Goal: Information Seeking & Learning: Understand process/instructions

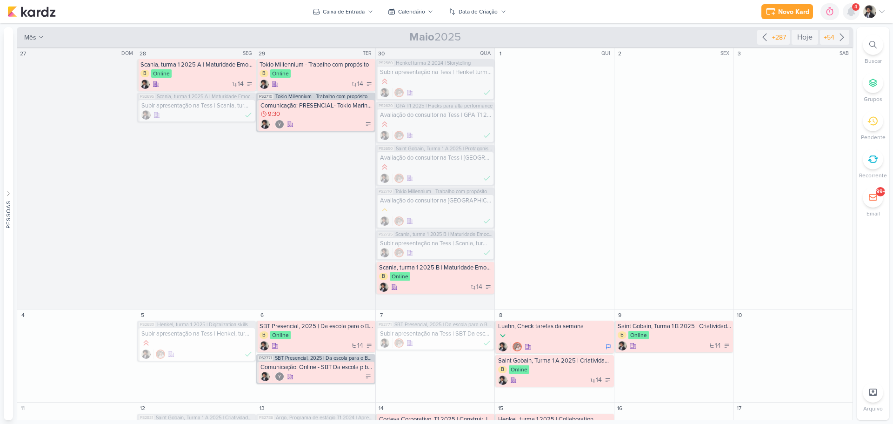
click at [850, 11] on icon at bounding box center [850, 11] width 7 height 8
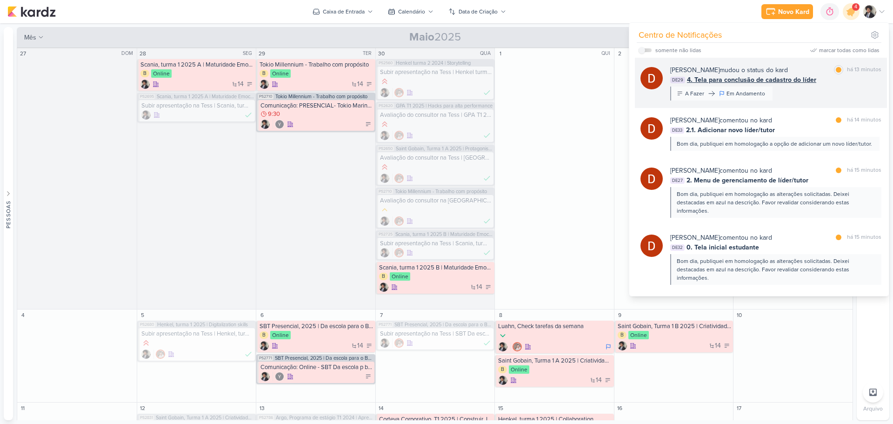
scroll to position [47, 0]
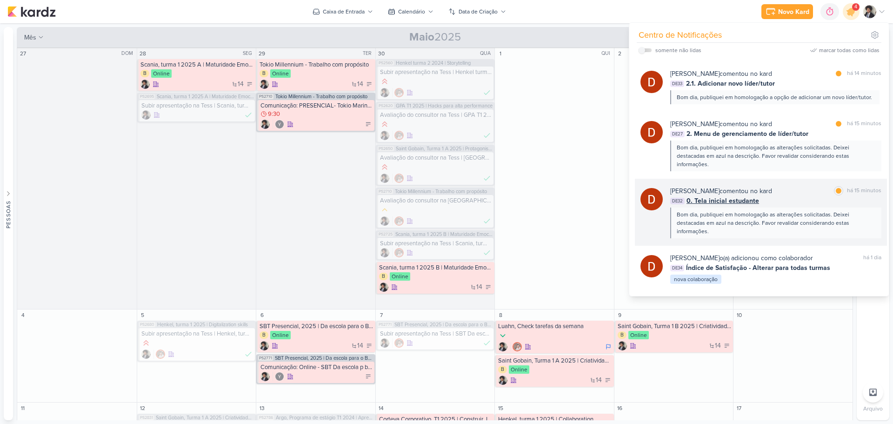
click at [735, 200] on span "0. Tela inicial estudante" at bounding box center [722, 201] width 73 height 10
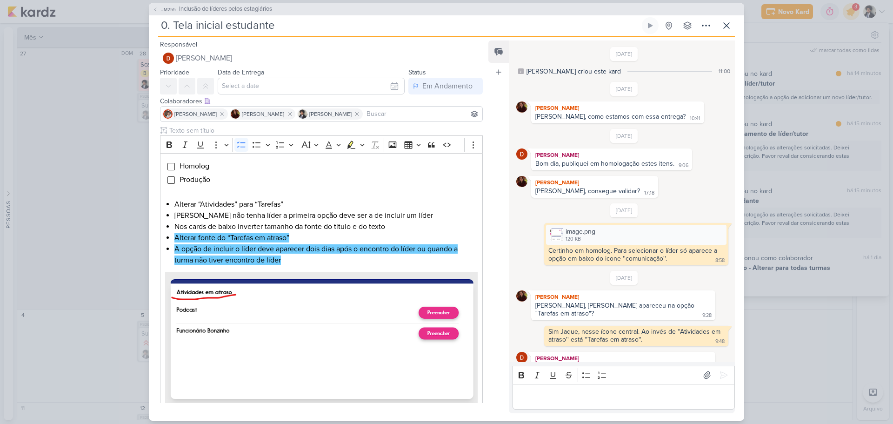
scroll to position [101, 0]
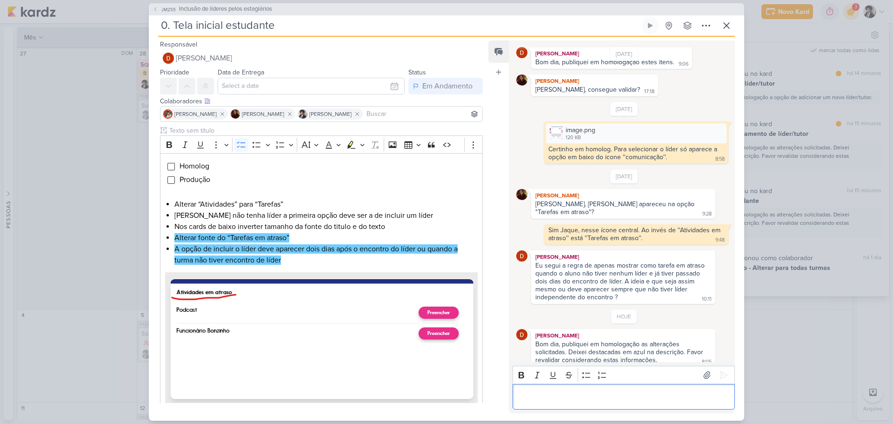
click at [579, 391] on p "Editor editing area: main" at bounding box center [623, 396] width 213 height 11
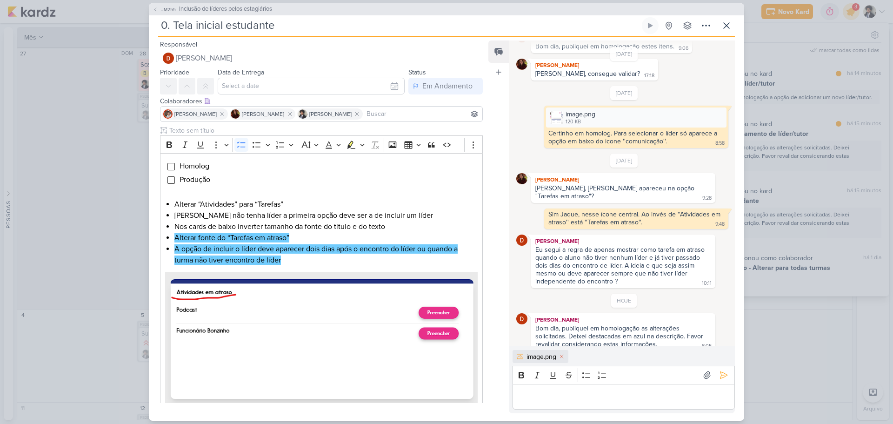
click at [603, 398] on p "Editor editing area: main" at bounding box center [623, 396] width 213 height 11
click at [550, 394] on p "Editor editing area: main" at bounding box center [623, 396] width 213 height 11
click at [652, 121] on div "image.png 120 KB" at bounding box center [636, 117] width 180 height 20
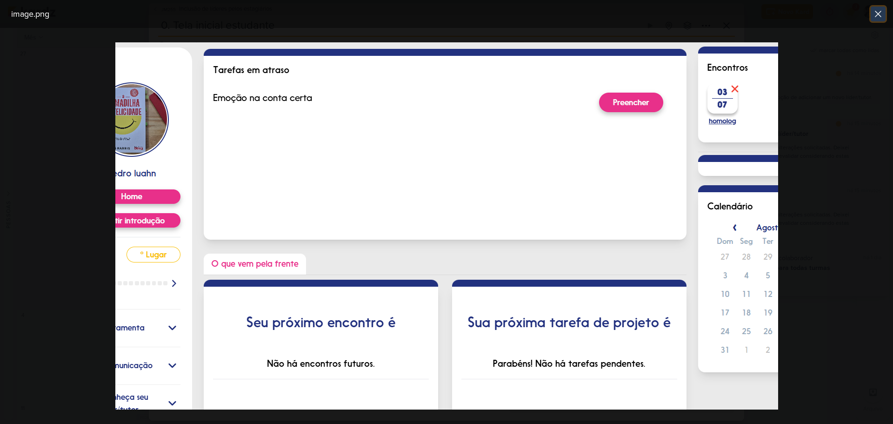
click at [881, 11] on icon at bounding box center [878, 14] width 6 height 6
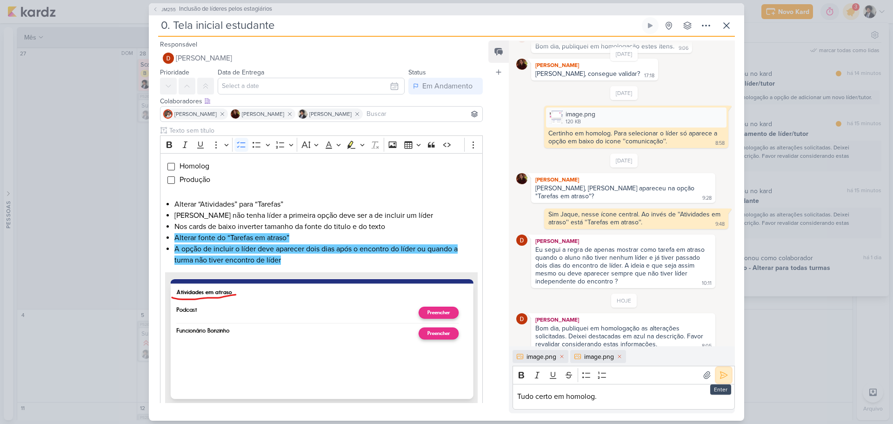
click at [723, 373] on icon at bounding box center [723, 374] width 9 height 9
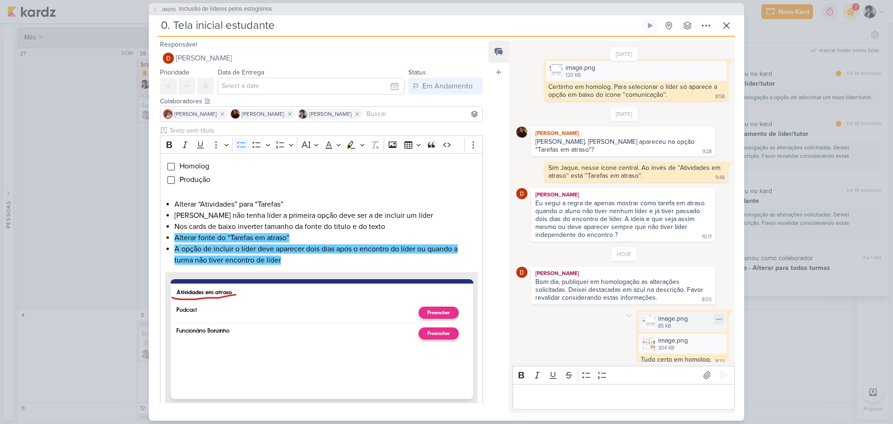
click at [678, 313] on div "image.png" at bounding box center [673, 318] width 30 height 10
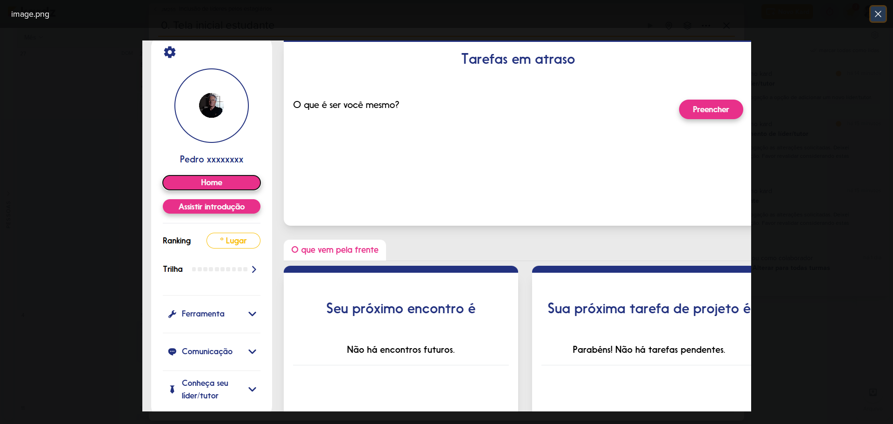
click at [885, 13] on button at bounding box center [878, 14] width 15 height 15
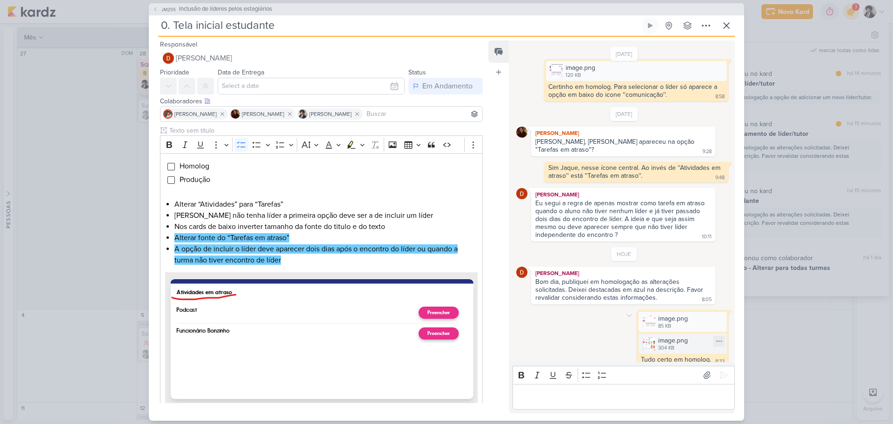
click at [671, 335] on div "image.png" at bounding box center [673, 340] width 30 height 10
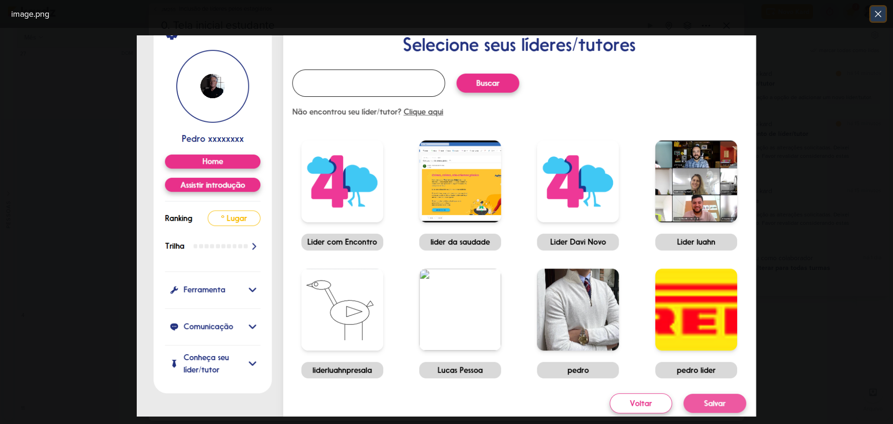
click at [877, 15] on icon at bounding box center [878, 14] width 6 height 6
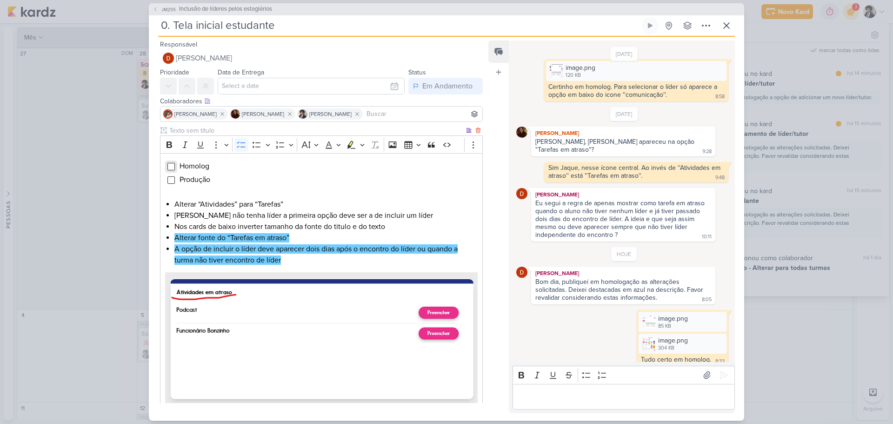
click at [172, 167] on input "Editor editing area: main" at bounding box center [170, 166] width 7 height 7
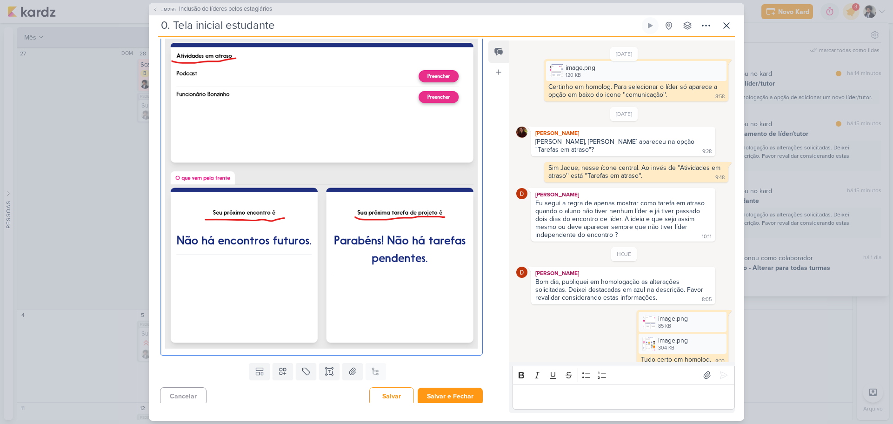
scroll to position [237, 0]
click at [458, 396] on button "Salvar e Fechar" at bounding box center [450, 395] width 65 height 17
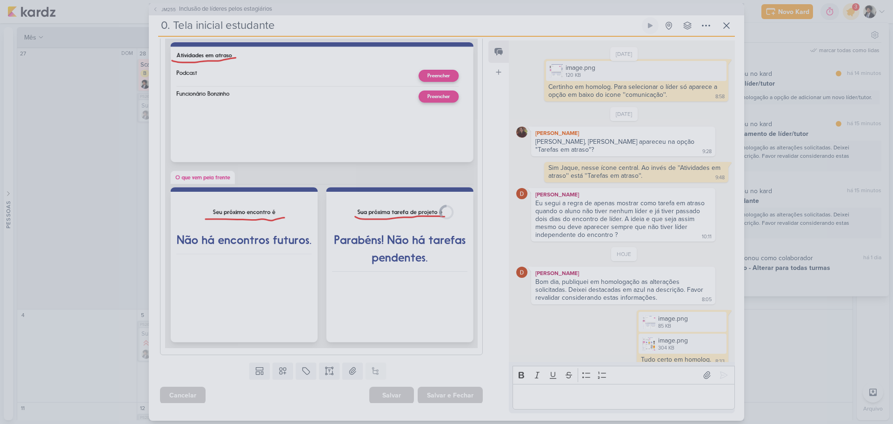
scroll to position [236, 0]
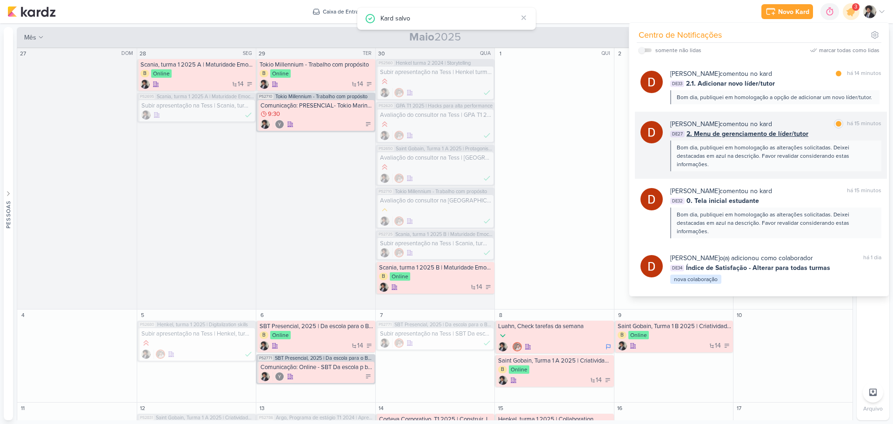
click at [745, 120] on div "[PERSON_NAME] comentou no kard" at bounding box center [721, 124] width 102 height 10
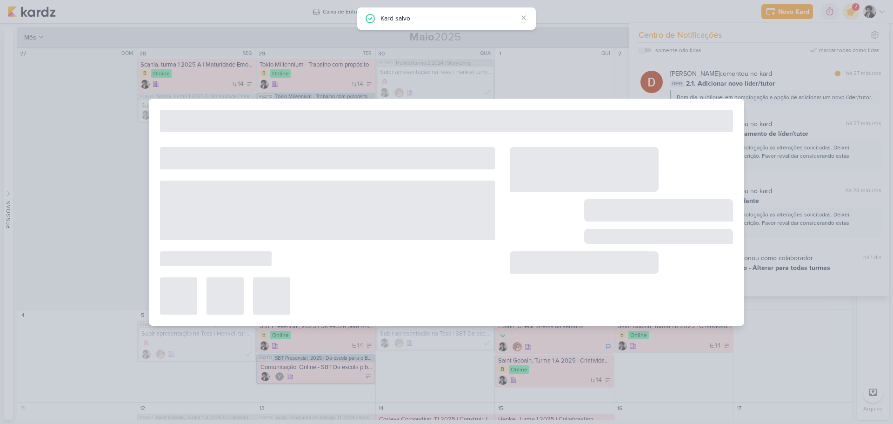
type input "2. Menu de gerenciamento de líder/tutor"
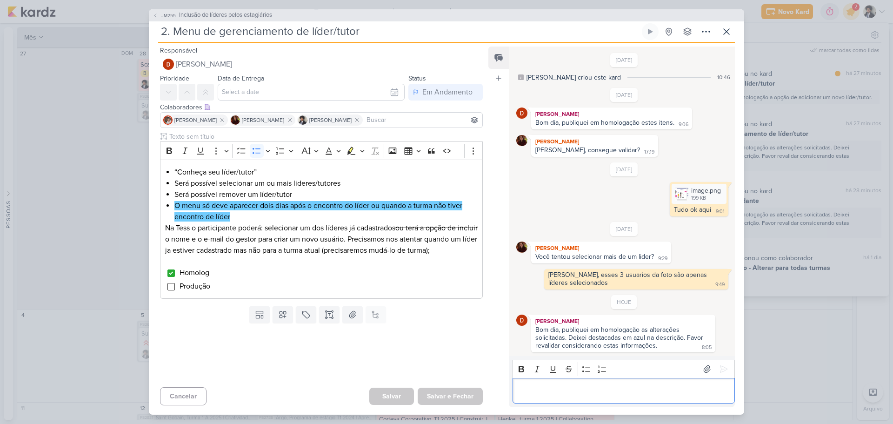
click at [610, 395] on p "Editor editing area: main" at bounding box center [623, 390] width 213 height 11
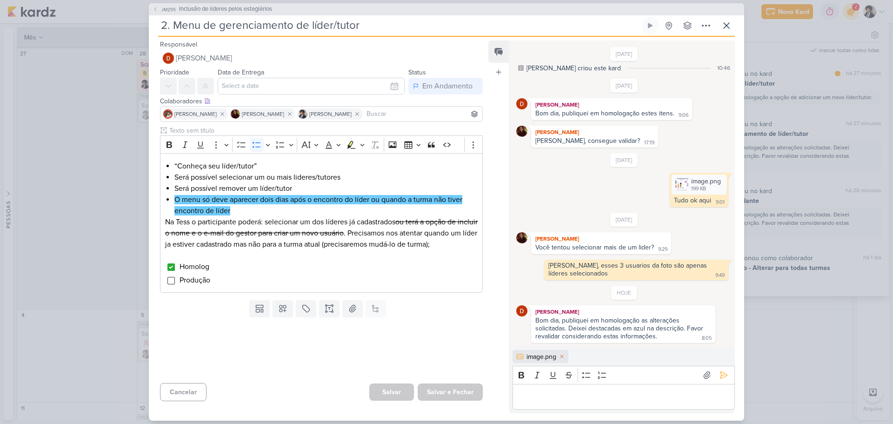
click at [554, 398] on p "Editor editing area: main" at bounding box center [623, 396] width 213 height 11
click at [719, 395] on p "Tudo ok em homolog. Teste feito em Empresa Teste > Turma" at bounding box center [623, 396] width 213 height 11
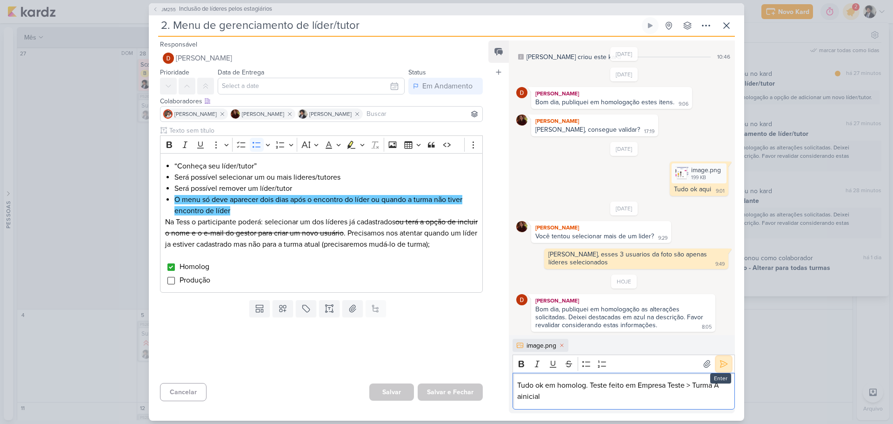
click at [720, 363] on icon at bounding box center [723, 363] width 9 height 9
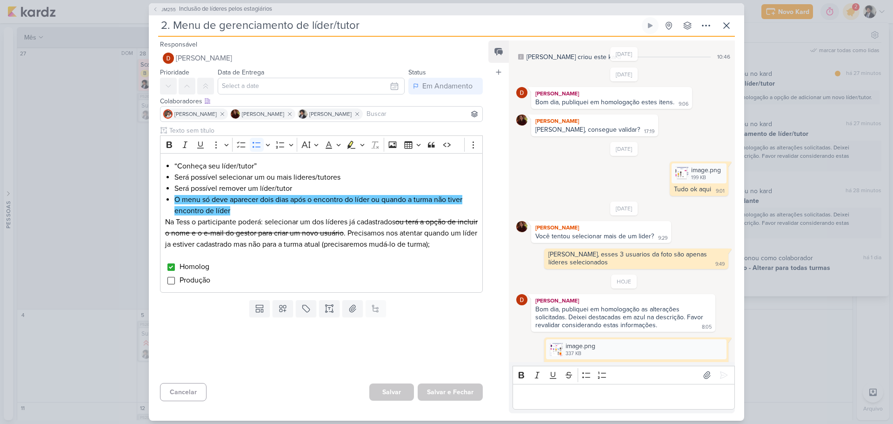
scroll to position [35, 0]
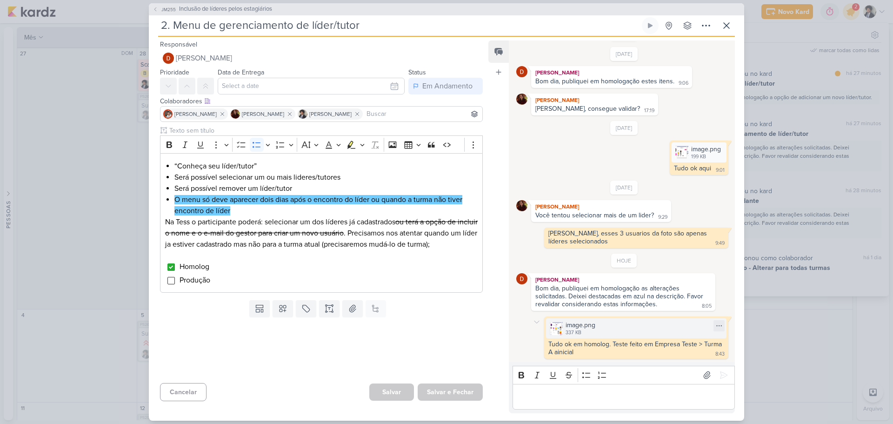
click at [604, 330] on div "image.png 337 KB" at bounding box center [636, 328] width 180 height 20
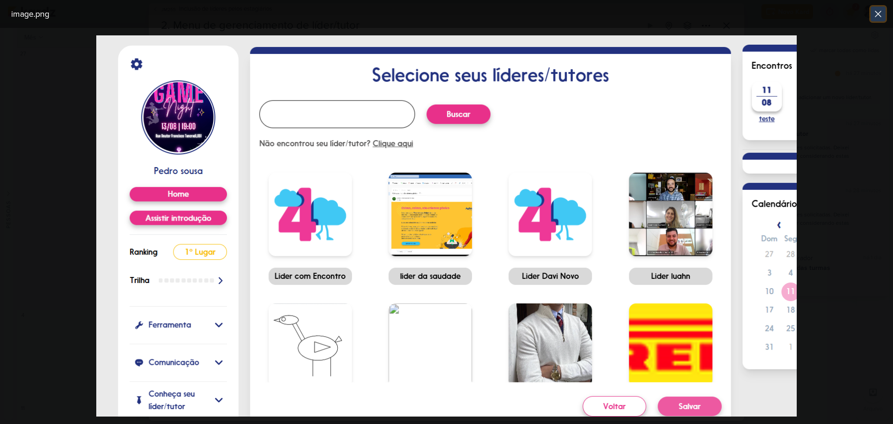
click at [877, 16] on icon at bounding box center [877, 13] width 11 height 11
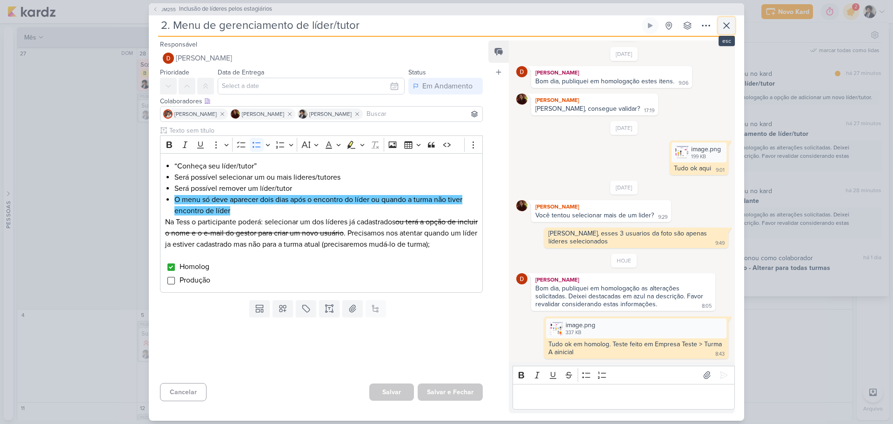
click at [731, 25] on icon at bounding box center [726, 25] width 11 height 11
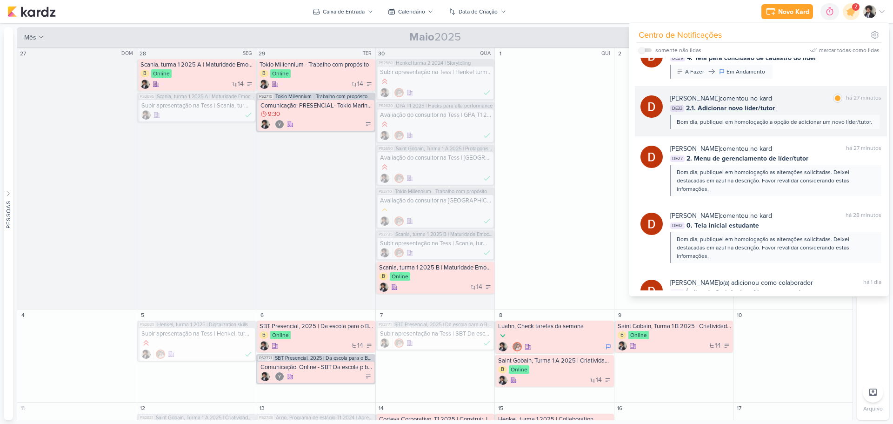
scroll to position [0, 0]
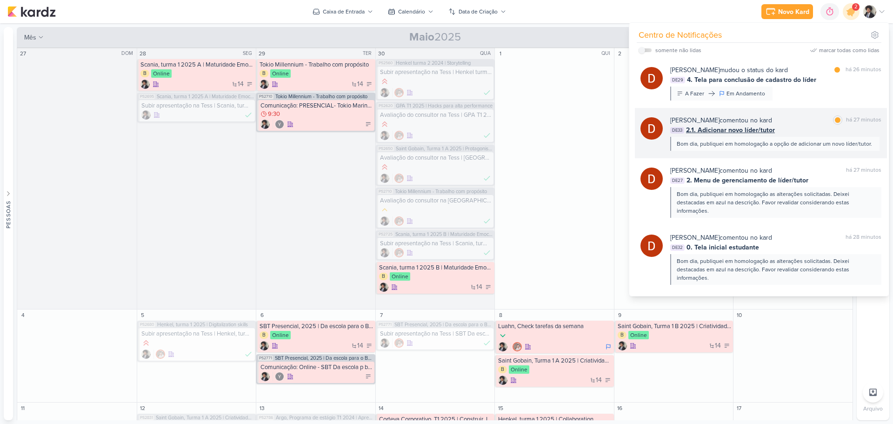
click at [729, 126] on span "2.1. Adicionar novo líder/tutor" at bounding box center [730, 130] width 89 height 10
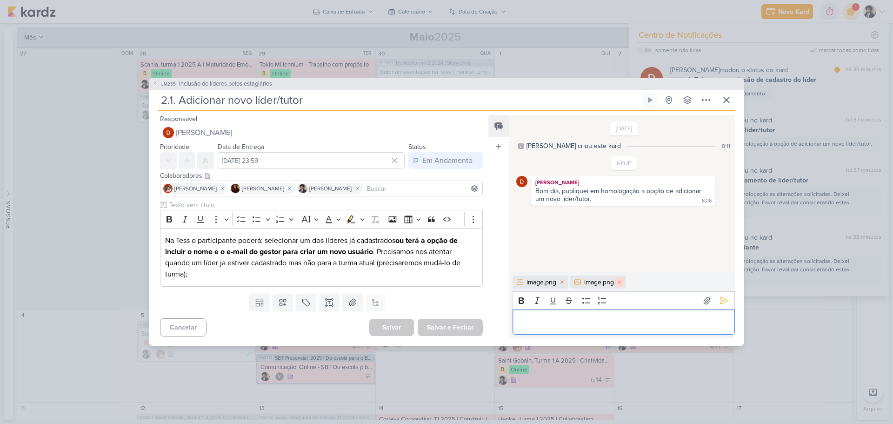
click at [619, 280] on icon at bounding box center [620, 282] width 6 height 6
click at [568, 319] on p "Editor editing area: main" at bounding box center [623, 321] width 213 height 11
click at [723, 299] on icon at bounding box center [723, 300] width 9 height 9
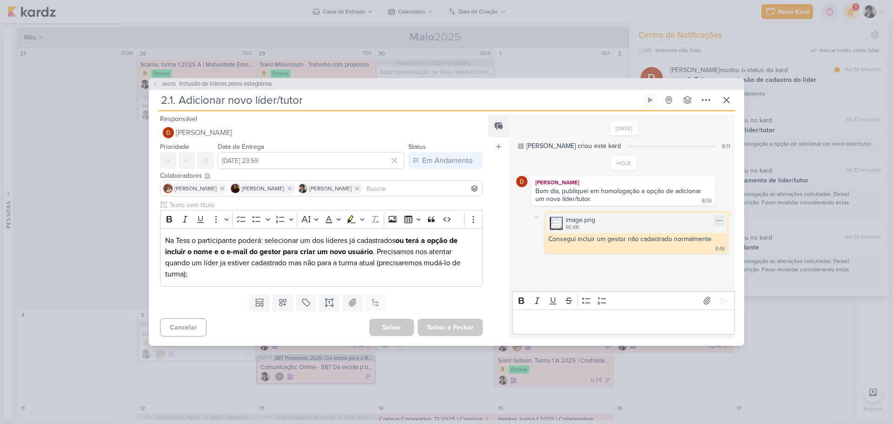
click at [578, 224] on div "90 KB" at bounding box center [581, 227] width 30 height 7
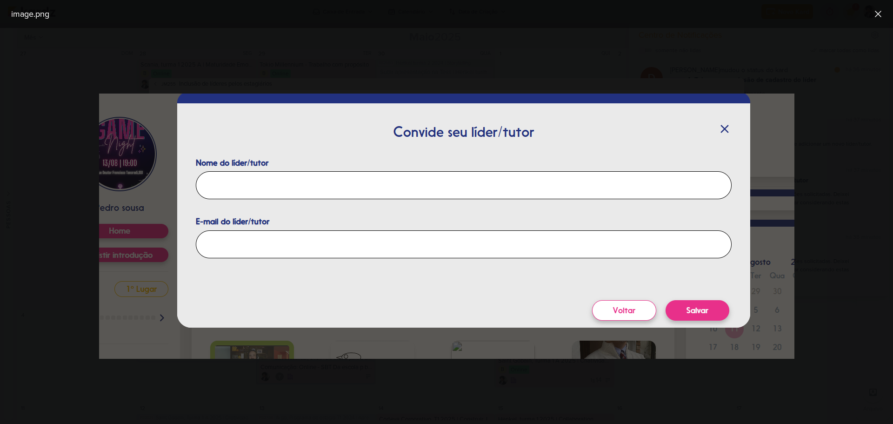
click at [719, 125] on img at bounding box center [446, 225] width 695 height 265
click at [876, 13] on icon at bounding box center [877, 13] width 11 height 11
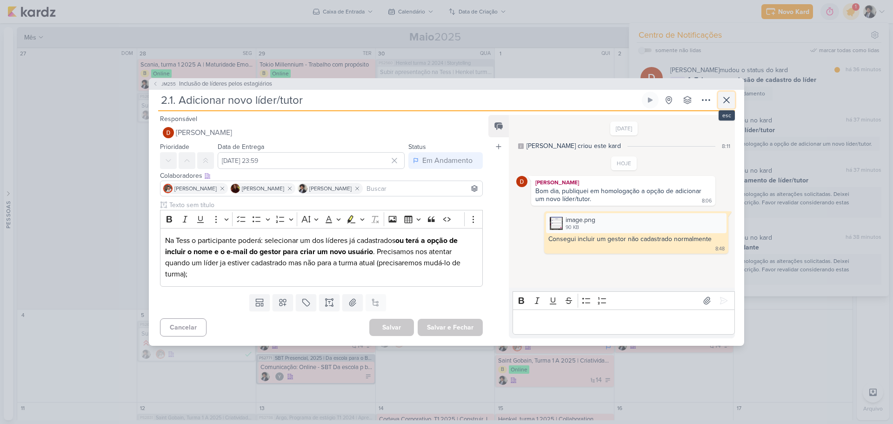
click at [730, 101] on icon at bounding box center [726, 99] width 11 height 11
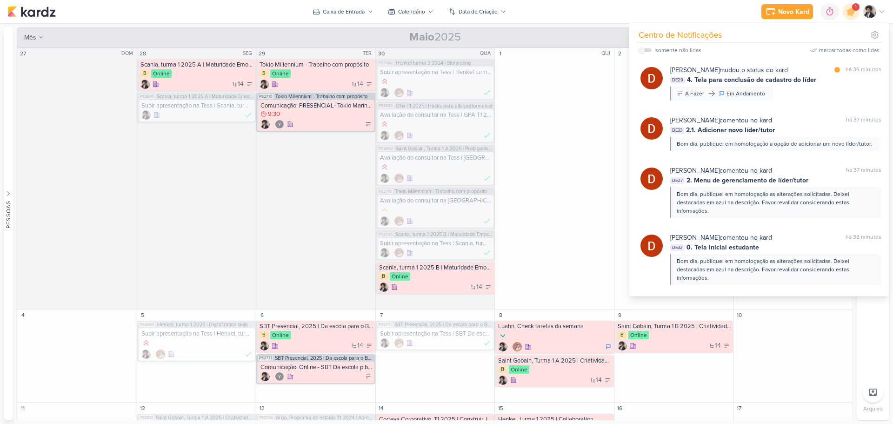
click at [739, 80] on span "4. Tela para conclusão de cadastro do líder" at bounding box center [751, 80] width 129 height 10
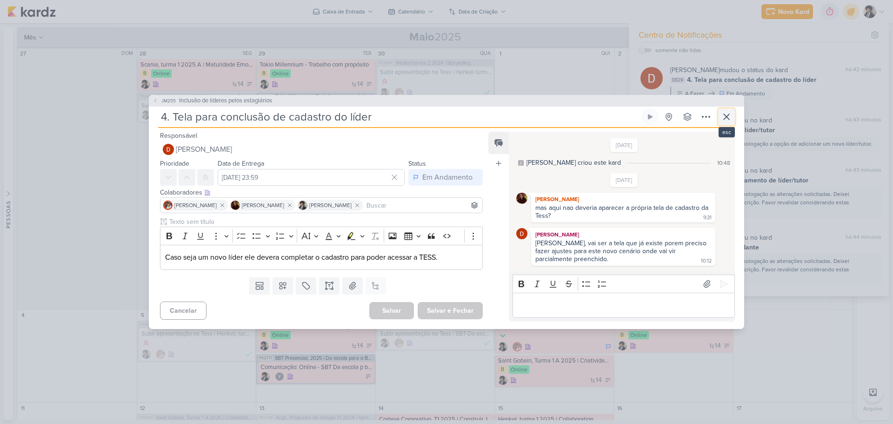
click at [725, 112] on icon at bounding box center [726, 116] width 11 height 11
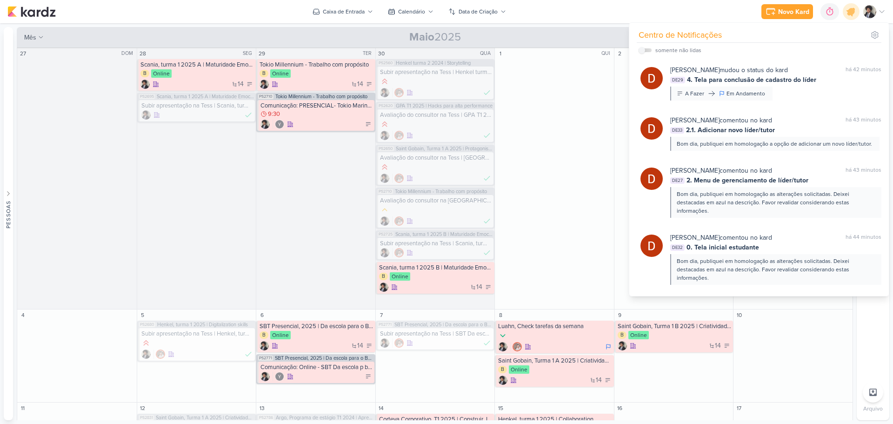
click at [627, 10] on div "Novo Kard Ctrl + k 0h0m Sessão desligada... Hoje 0h0m Semana 0h0m Mês 0h0m" at bounding box center [446, 11] width 878 height 23
